Goal: Browse casually

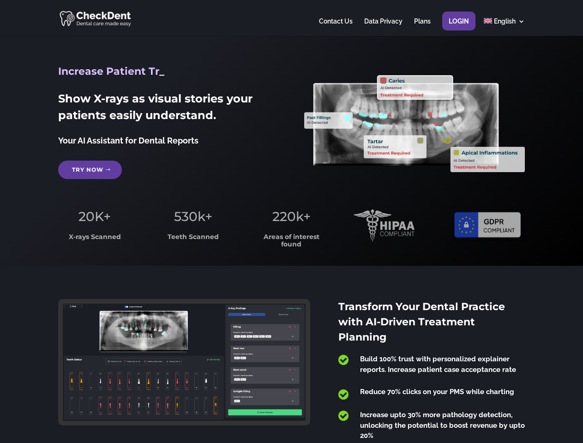
click at [291, 221] on span "220k+" at bounding box center [291, 217] width 38 height 16
click at [291, 18] on div at bounding box center [291, 18] width 466 height 36
click at [291, 221] on span "220k+" at bounding box center [291, 217] width 38 height 16
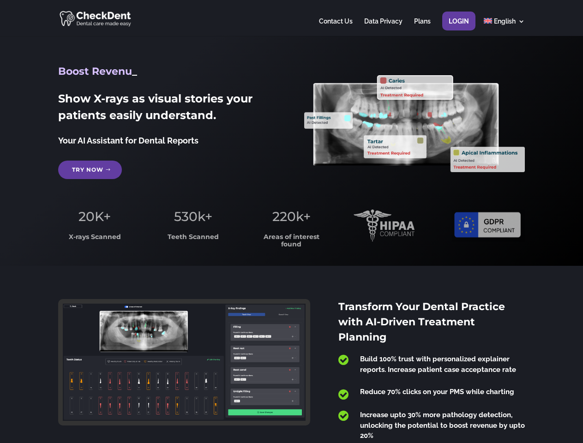
click at [291, 18] on div at bounding box center [291, 18] width 466 height 36
